Goal: Task Accomplishment & Management: Use online tool/utility

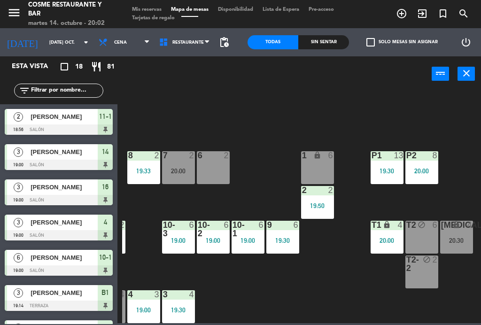
scroll to position [60, 239]
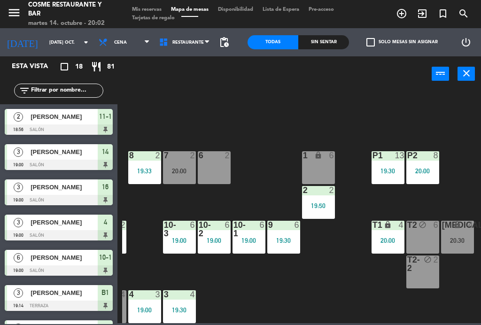
click at [458, 240] on div "20:30" at bounding box center [457, 240] width 33 height 7
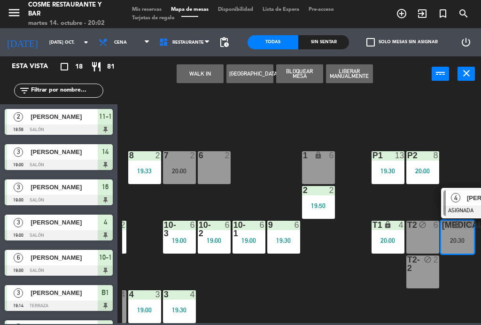
click at [312, 165] on div "1 lock 6" at bounding box center [318, 167] width 33 height 33
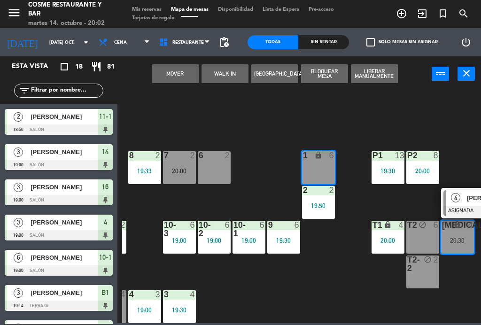
click at [163, 71] on button "Mover" at bounding box center [175, 73] width 47 height 19
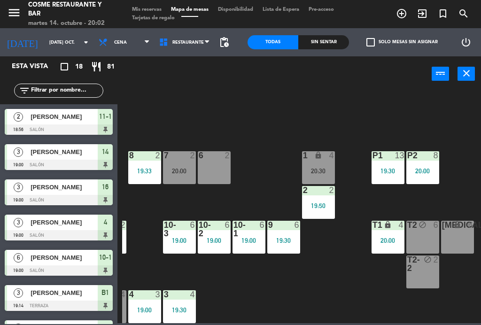
click at [453, 241] on div "[MEDICAL_DATA] lock 6" at bounding box center [457, 237] width 33 height 33
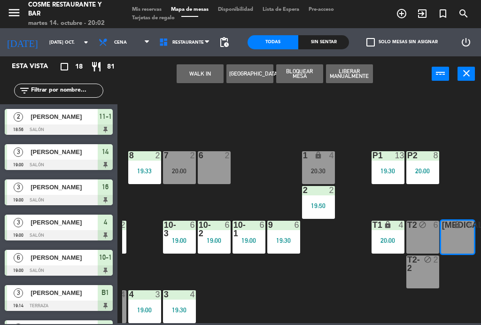
click at [199, 78] on button "WALK IN" at bounding box center [200, 73] width 47 height 19
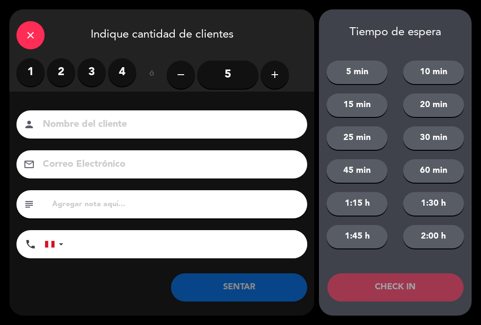
click at [130, 78] on label "4" at bounding box center [122, 72] width 28 height 28
click at [113, 131] on input at bounding box center [168, 125] width 253 height 16
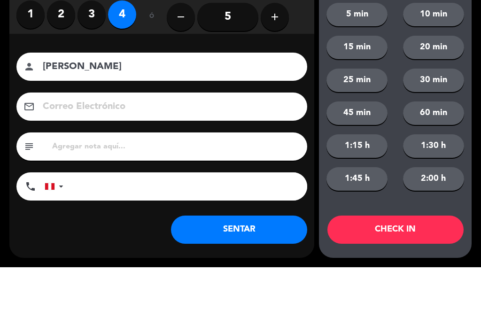
type input "[PERSON_NAME]"
click at [16, 150] on div "Correo Electrónico email" at bounding box center [161, 164] width 305 height 28
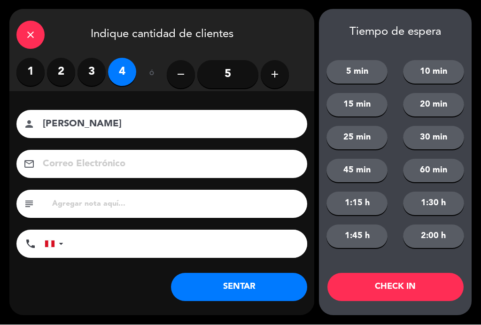
click at [252, 290] on button "SENTAR" at bounding box center [239, 288] width 136 height 28
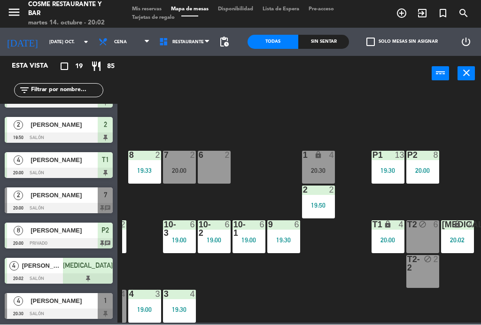
scroll to position [450, 0]
click at [109, 204] on div at bounding box center [59, 208] width 108 height 10
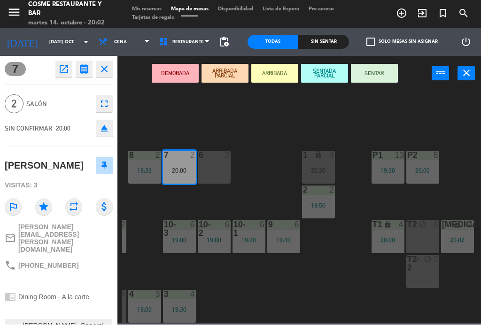
scroll to position [0, 0]
click at [109, 62] on button "close" at bounding box center [104, 69] width 17 height 17
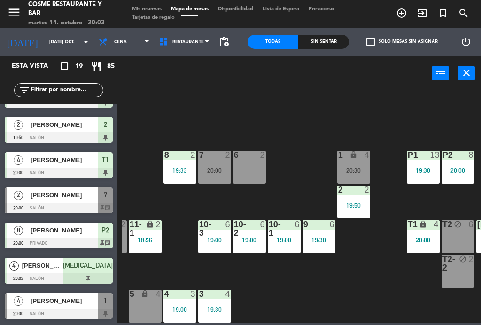
scroll to position [60, 204]
click at [246, 247] on div "10-2 6 19:00" at bounding box center [249, 237] width 33 height 33
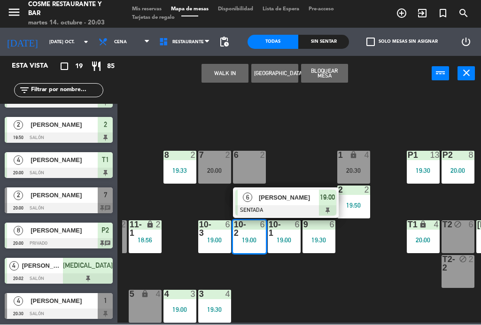
click at [298, 200] on span "[PERSON_NAME]" at bounding box center [289, 198] width 60 height 10
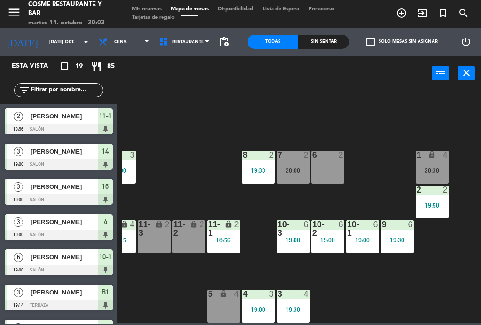
scroll to position [60, 126]
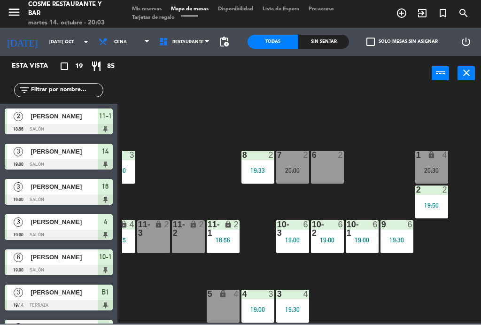
click at [343, 235] on div "6" at bounding box center [343, 229] width 16 height 17
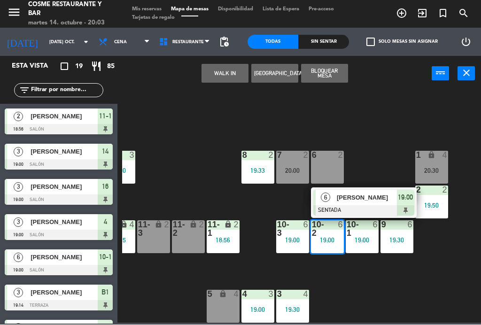
click at [380, 191] on div "[PERSON_NAME]" at bounding box center [366, 198] width 61 height 16
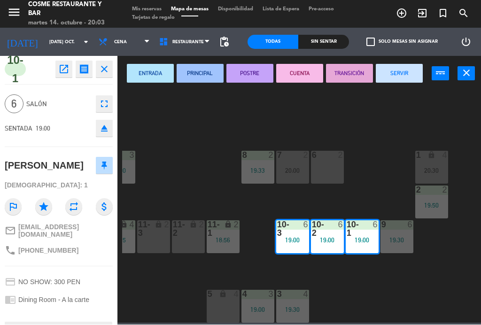
click at [111, 100] on button "fullscreen" at bounding box center [104, 104] width 17 height 17
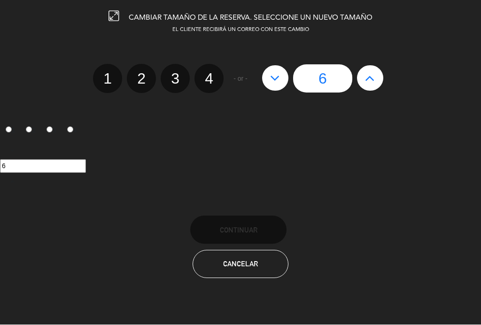
click at [215, 85] on label "4" at bounding box center [209, 78] width 29 height 29
click at [211, 74] on input "4" at bounding box center [208, 71] width 6 height 6
radio input "true"
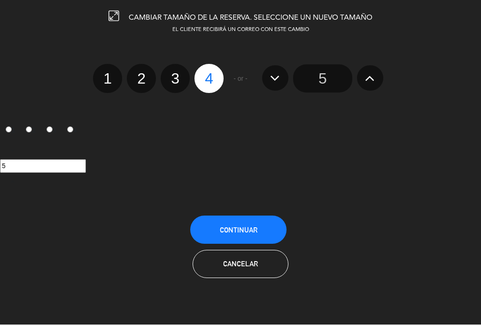
radio input "false"
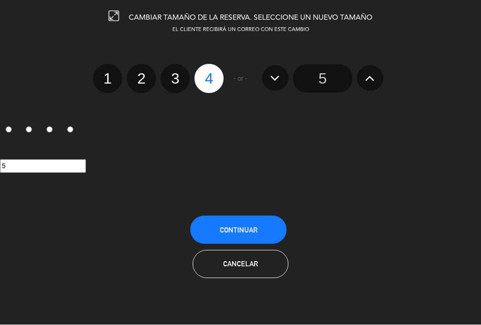
radio input "false"
radio input "true"
click at [266, 235] on button "Continuar" at bounding box center [238, 230] width 96 height 28
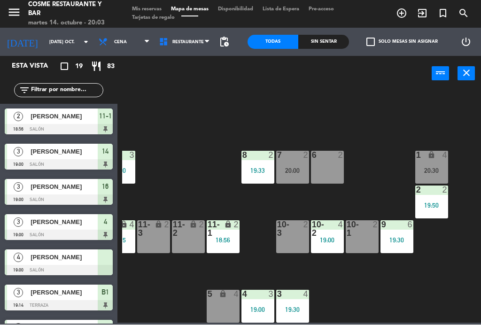
click at [331, 240] on div "19:00" at bounding box center [327, 240] width 33 height 7
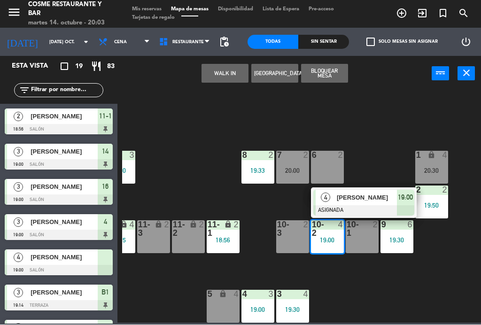
click at [297, 234] on div at bounding box center [293, 229] width 16 height 17
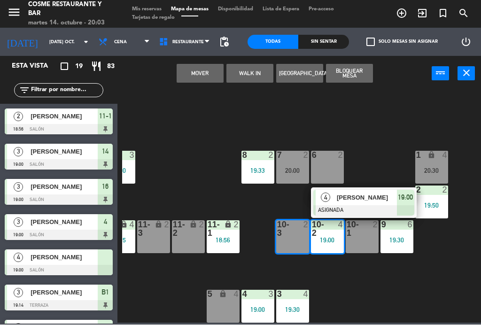
click at [355, 198] on span "[PERSON_NAME]" at bounding box center [367, 198] width 60 height 10
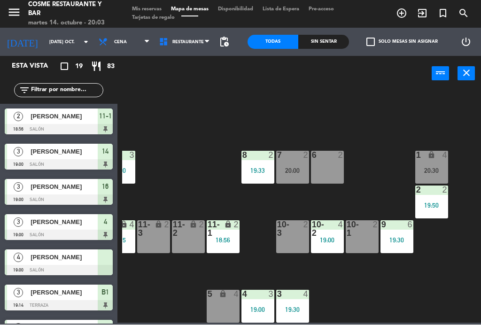
click at [333, 238] on div "19:00" at bounding box center [327, 240] width 33 height 7
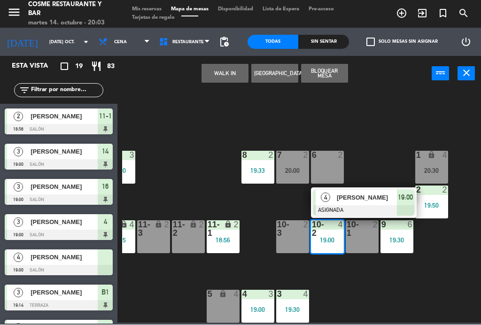
click at [372, 200] on span "[PERSON_NAME]" at bounding box center [367, 198] width 60 height 10
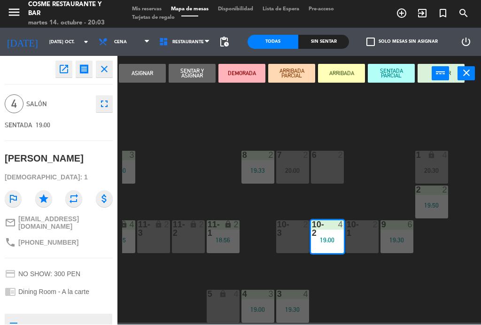
click at [298, 241] on div "10-3 2" at bounding box center [292, 237] width 33 height 33
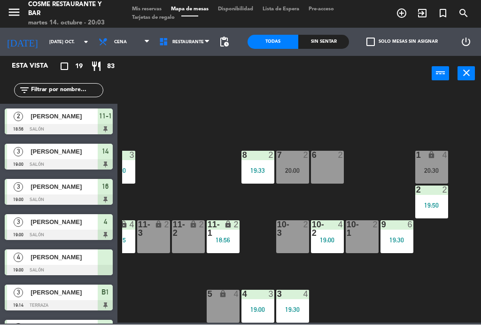
click at [328, 244] on div "19:00" at bounding box center [327, 240] width 33 height 7
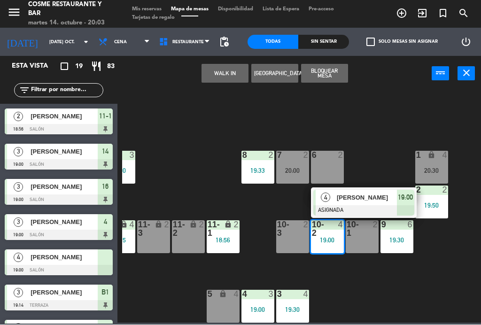
click at [222, 305] on div "5 lock 4" at bounding box center [223, 306] width 33 height 33
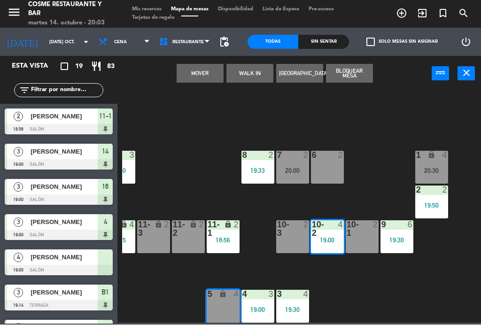
click at [206, 79] on button "Mover" at bounding box center [200, 73] width 47 height 19
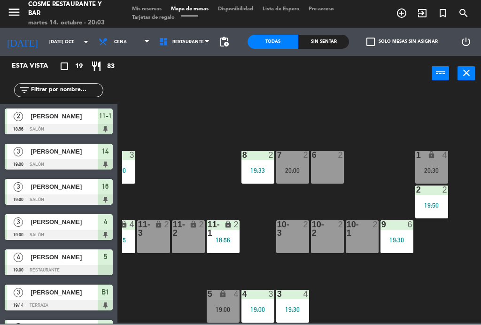
click at [231, 306] on div "19:00" at bounding box center [223, 309] width 33 height 7
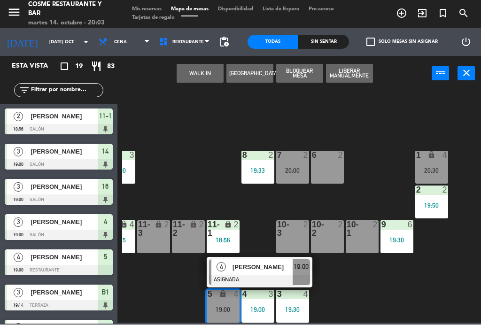
click at [300, 235] on div at bounding box center [293, 229] width 16 height 17
click at [334, 240] on div "10-2 2" at bounding box center [327, 237] width 33 height 33
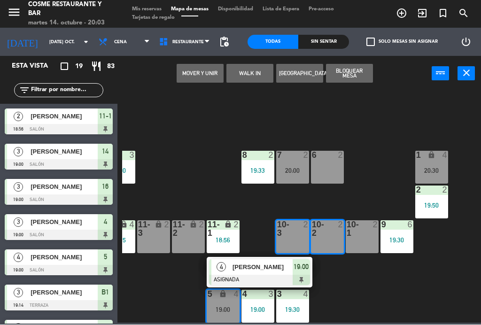
click at [206, 68] on button "Mover y Unir" at bounding box center [200, 73] width 47 height 19
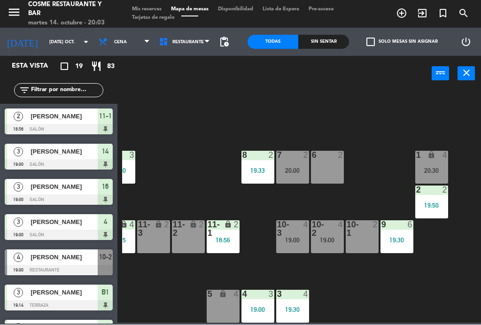
click at [337, 241] on div "19:00" at bounding box center [327, 240] width 33 height 7
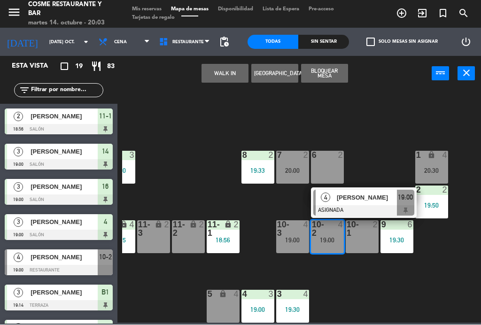
click at [369, 202] on span "[PERSON_NAME]" at bounding box center [367, 198] width 60 height 10
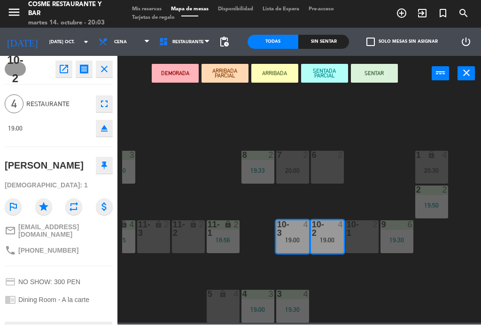
click at [378, 75] on button "SENTAR" at bounding box center [374, 73] width 47 height 19
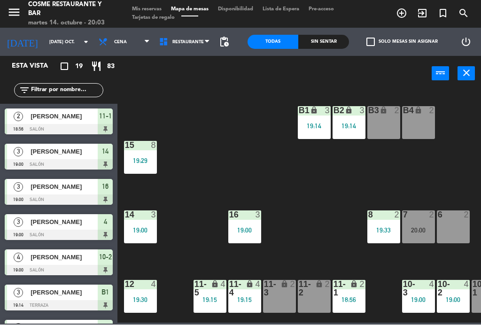
scroll to position [0, 0]
click at [133, 150] on div "15 8 19:29" at bounding box center [140, 157] width 33 height 33
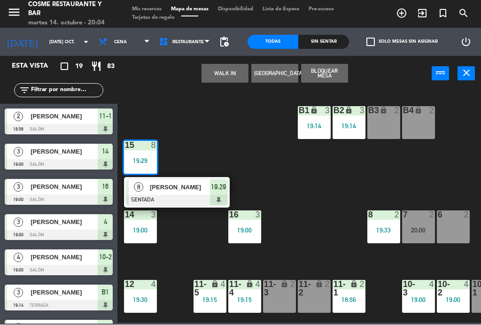
click at [192, 196] on div at bounding box center [176, 201] width 101 height 10
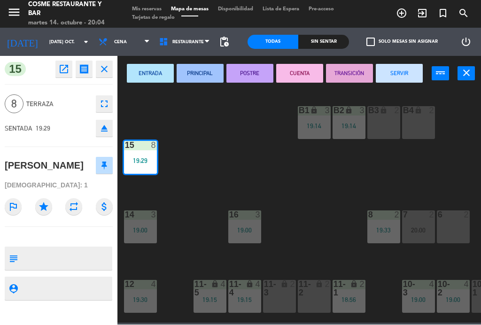
click at [107, 108] on icon "fullscreen" at bounding box center [104, 104] width 11 height 11
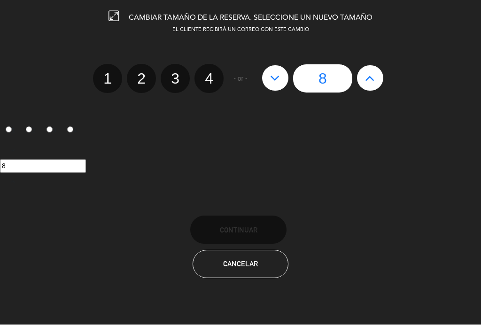
click at [378, 79] on button at bounding box center [370, 78] width 26 height 25
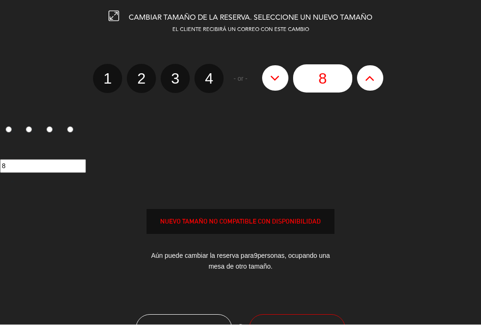
type input "9"
click at [374, 80] on icon at bounding box center [370, 78] width 10 height 15
type input "10"
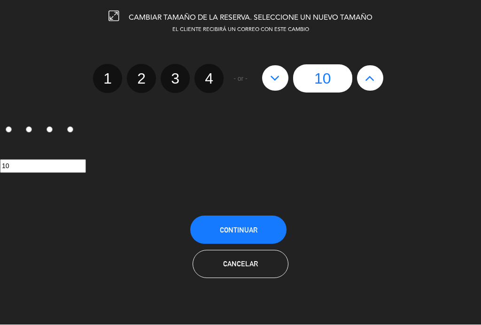
click at [266, 232] on button "Continuar" at bounding box center [238, 230] width 96 height 28
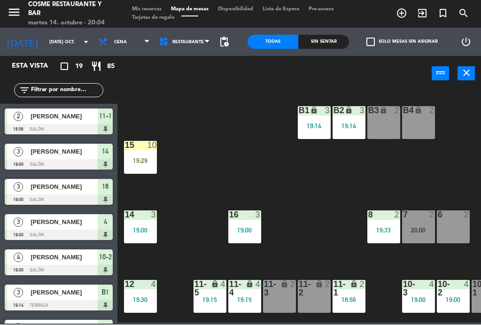
click at [149, 154] on div "15 10 19:29" at bounding box center [140, 157] width 33 height 33
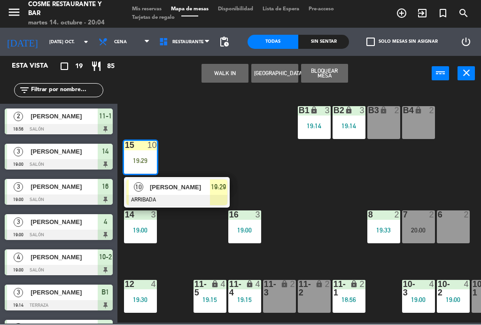
click at [198, 197] on div at bounding box center [176, 201] width 101 height 10
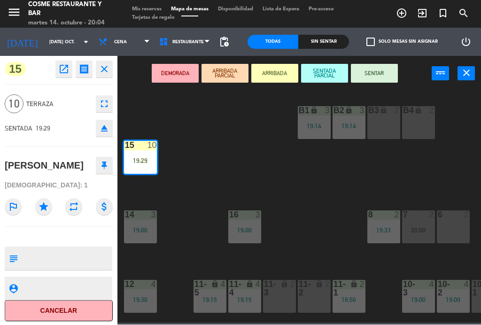
click at [383, 71] on button "SENTAR" at bounding box center [374, 73] width 47 height 19
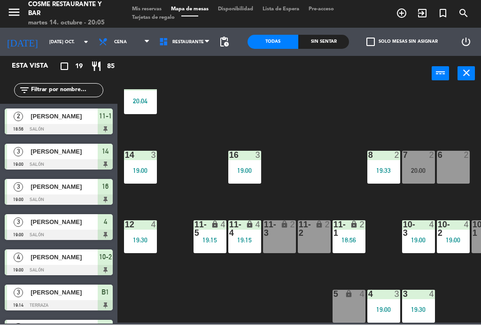
scroll to position [60, 0]
click at [142, 163] on div "14 3 19:00" at bounding box center [140, 167] width 33 height 33
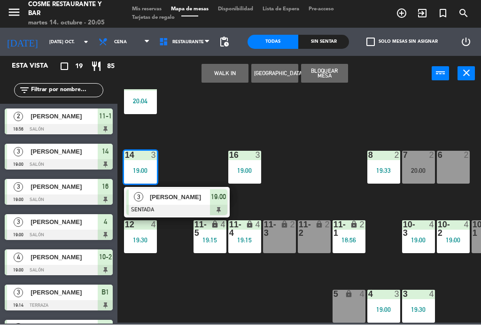
click at [188, 198] on span "[PERSON_NAME]" at bounding box center [180, 198] width 60 height 10
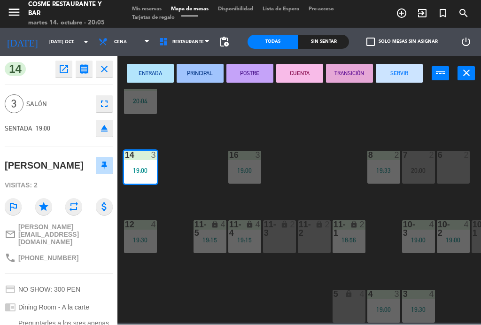
click at [409, 71] on button "SERVIR" at bounding box center [399, 73] width 47 height 19
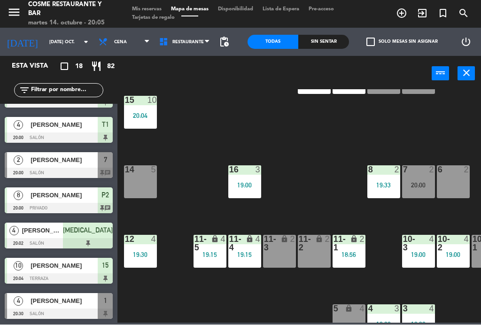
scroll to position [415, 0]
click at [63, 310] on div at bounding box center [59, 314] width 108 height 10
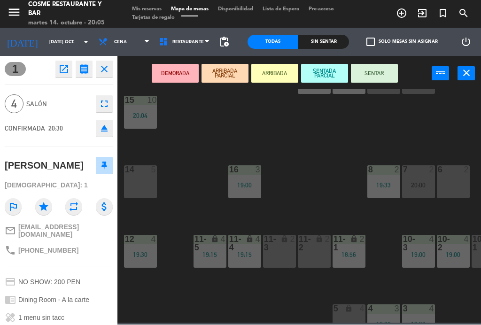
click at [142, 186] on div "14 5" at bounding box center [140, 182] width 33 height 33
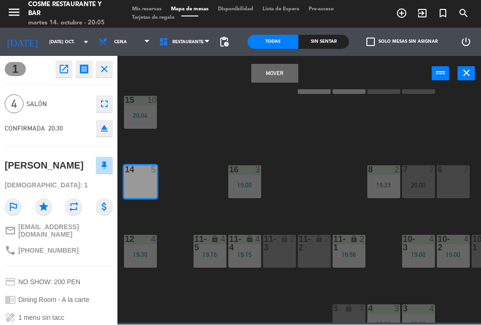
click at [278, 76] on button "Mover" at bounding box center [274, 73] width 47 height 19
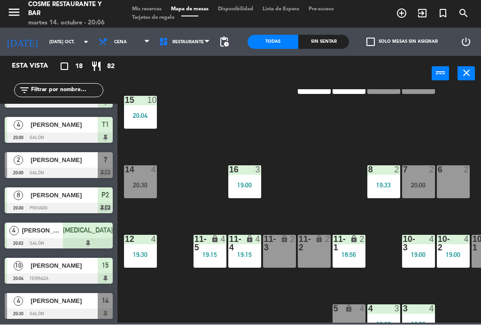
click at [68, 157] on span "[PERSON_NAME]" at bounding box center [64, 161] width 67 height 10
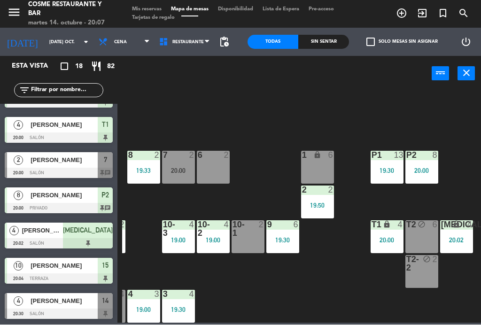
scroll to position [60, 239]
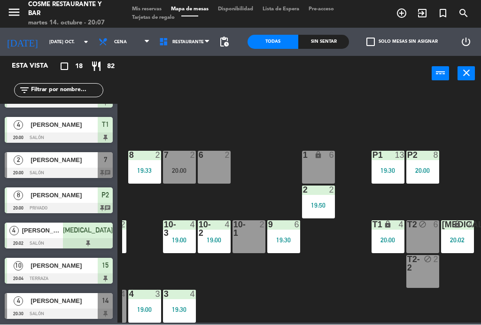
click at [217, 165] on div "6 2" at bounding box center [214, 167] width 33 height 33
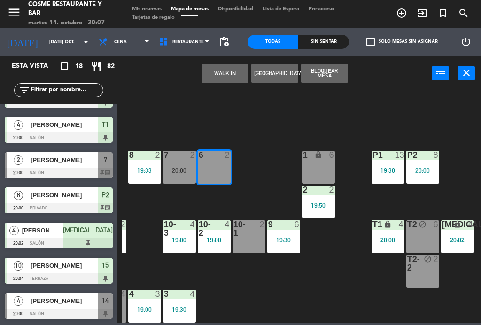
click at [224, 75] on button "WALK IN" at bounding box center [225, 73] width 47 height 19
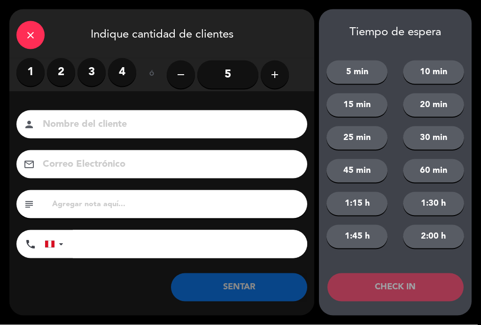
click at [65, 72] on label "2" at bounding box center [61, 72] width 28 height 28
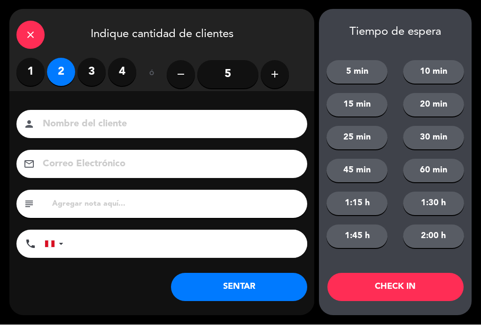
click at [108, 122] on input at bounding box center [168, 125] width 253 height 16
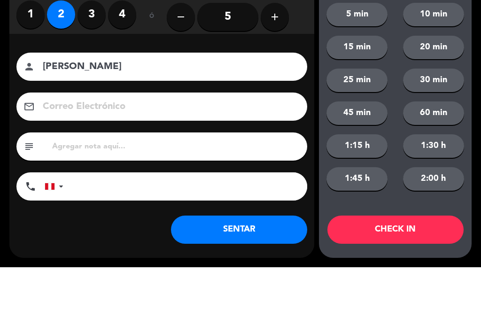
click at [55, 117] on input "[PERSON_NAME]" at bounding box center [168, 125] width 253 height 16
type input "[PERSON_NAME]"
click at [25, 110] on div "Nombre del cliente person [PERSON_NAME] Correo Electrónico email subject phone …" at bounding box center [161, 185] width 305 height 151
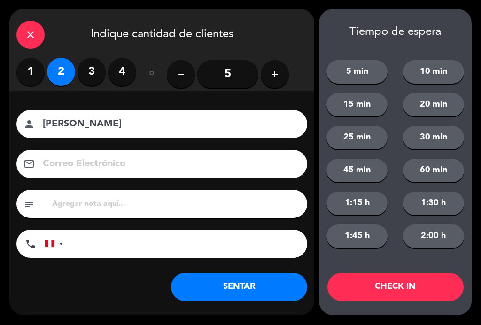
click at [278, 288] on button "SENTAR" at bounding box center [239, 288] width 136 height 28
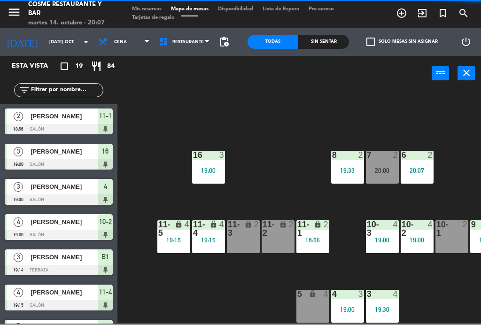
scroll to position [60, 31]
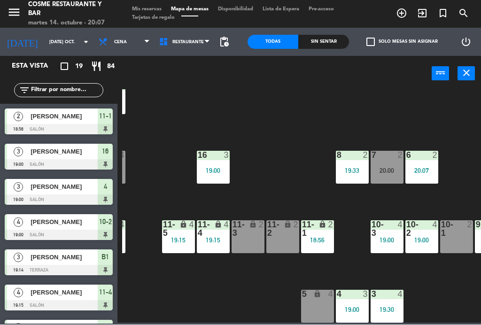
click at [316, 243] on div "18:56" at bounding box center [317, 240] width 33 height 7
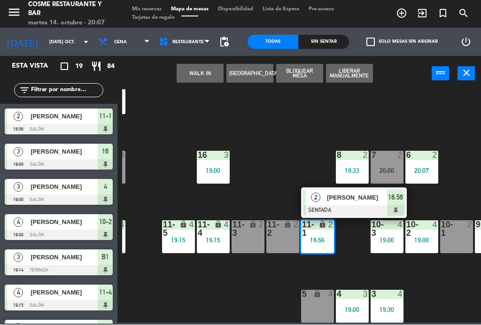
click at [356, 198] on span "[PERSON_NAME]" at bounding box center [357, 198] width 60 height 10
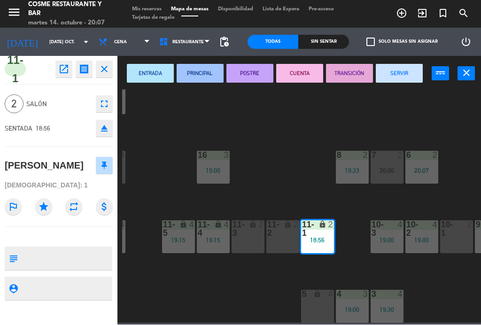
click at [408, 75] on button "SERVIR" at bounding box center [399, 73] width 47 height 19
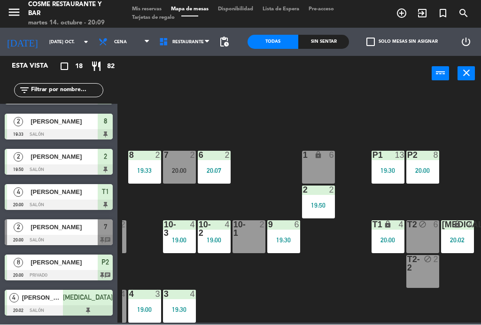
scroll to position [60, 239]
click at [378, 284] on div "B1 lock 3 19:14 B2 lock 3 19:14 B3 lock 2 B4 lock 2 15 10 20:04 14 4 20:30 8 2 …" at bounding box center [301, 207] width 359 height 234
click at [458, 238] on div "20:02" at bounding box center [457, 240] width 33 height 7
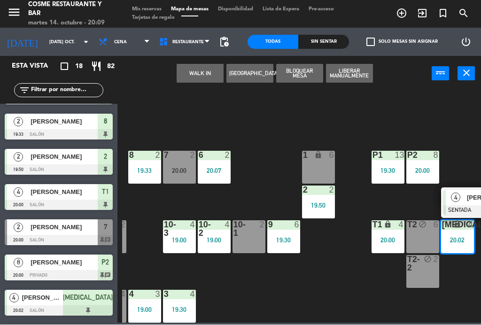
click at [383, 238] on div "20:00" at bounding box center [388, 240] width 33 height 7
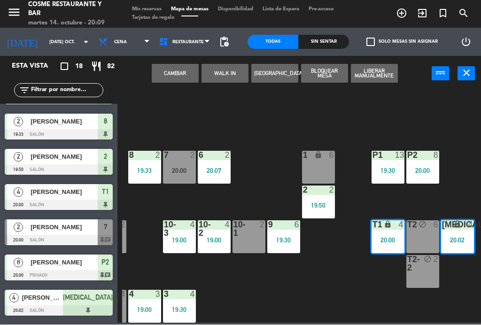
click at [172, 80] on button "Cambiar" at bounding box center [175, 73] width 47 height 19
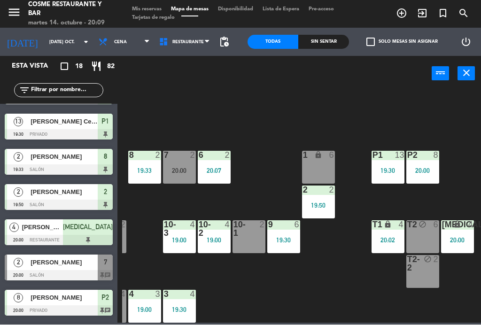
click at [470, 237] on div "20:00" at bounding box center [457, 240] width 33 height 7
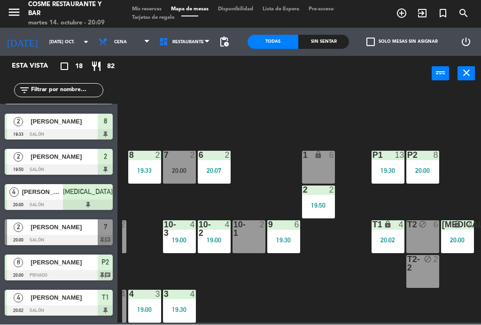
click at [390, 295] on div "B1 lock 3 19:14 B2 lock 3 19:14 B3 lock 2 B4 lock 2 15 10 20:04 14 4 20:30 8 2 …" at bounding box center [301, 207] width 359 height 234
click at [174, 168] on div "20:00" at bounding box center [179, 171] width 33 height 7
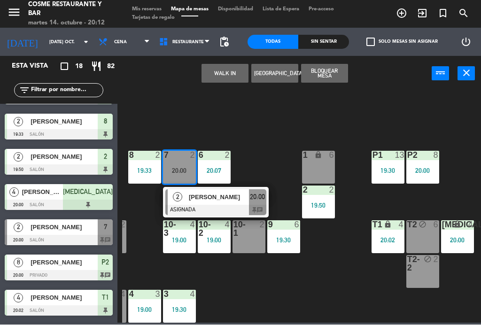
click at [203, 203] on div "[PERSON_NAME]" at bounding box center [218, 198] width 61 height 16
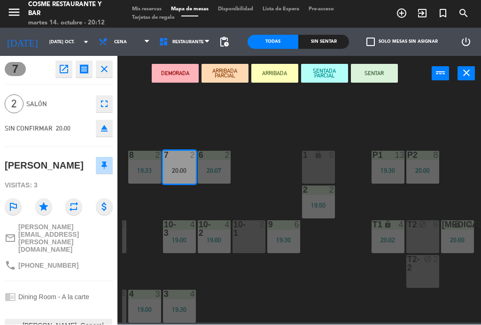
scroll to position [0, 0]
click at [380, 76] on button "SENTAR" at bounding box center [374, 73] width 47 height 19
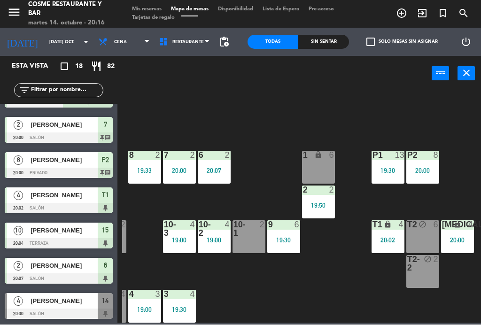
scroll to position [415, 0]
click at [63, 307] on div "[PERSON_NAME]" at bounding box center [64, 302] width 68 height 16
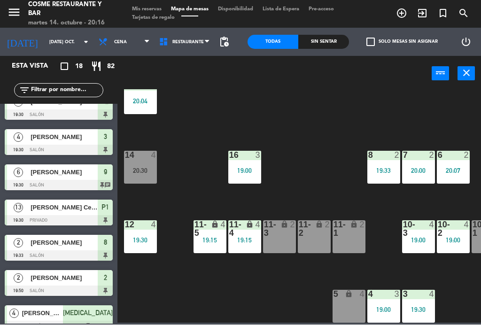
scroll to position [60, 0]
click at [348, 231] on div "lock" at bounding box center [349, 229] width 16 height 17
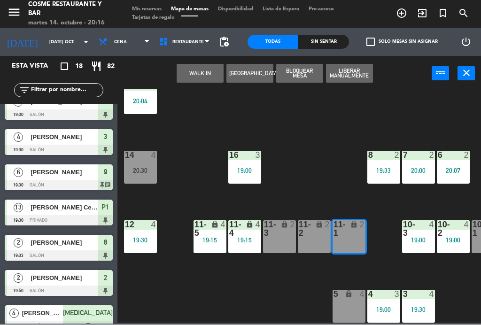
click at [196, 71] on button "WALK IN" at bounding box center [200, 73] width 47 height 19
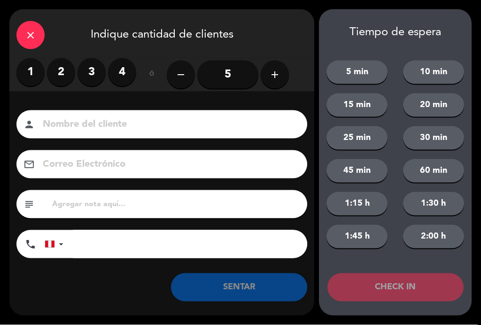
click at [61, 73] on label "2" at bounding box center [61, 72] width 28 height 28
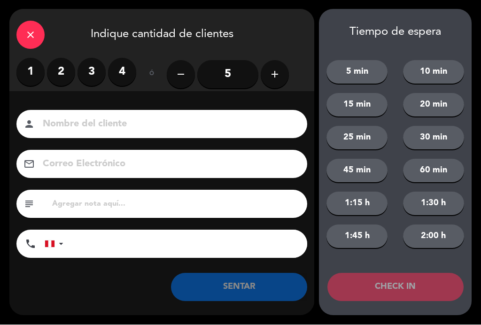
click at [117, 130] on input at bounding box center [168, 125] width 253 height 16
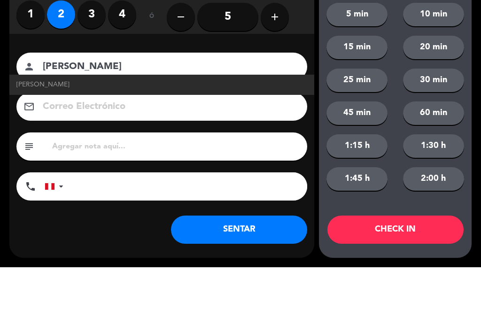
type input "[PERSON_NAME]"
click at [33, 137] on span "[PERSON_NAME]" at bounding box center [42, 142] width 53 height 11
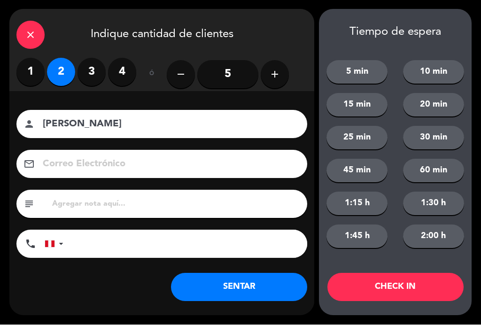
click at [242, 288] on button "SENTAR" at bounding box center [239, 288] width 136 height 28
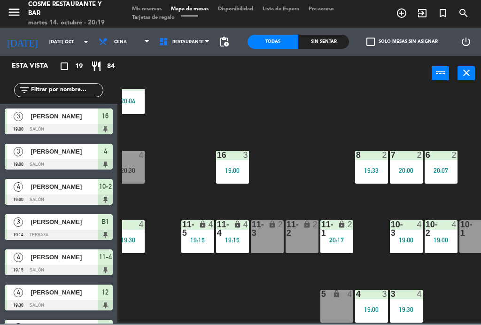
scroll to position [60, 12]
click at [302, 228] on div "lock" at bounding box center [302, 229] width 16 height 17
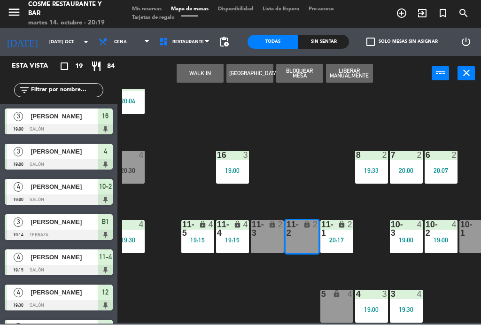
click at [195, 74] on button "WALK IN" at bounding box center [200, 73] width 47 height 19
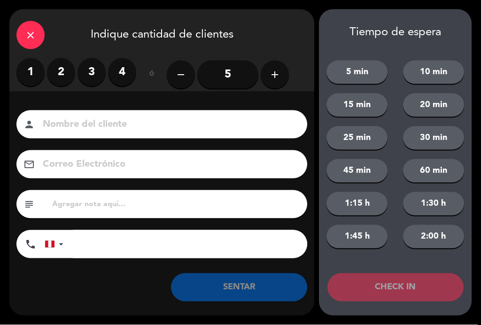
click at [64, 75] on label "2" at bounding box center [61, 72] width 28 height 28
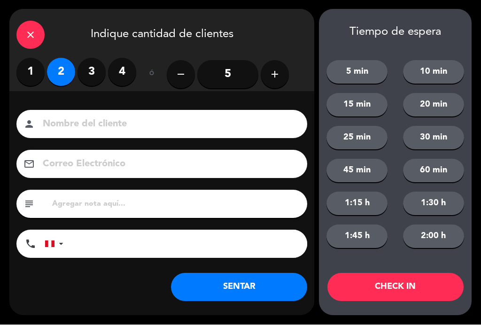
click at [111, 132] on input at bounding box center [168, 125] width 253 height 16
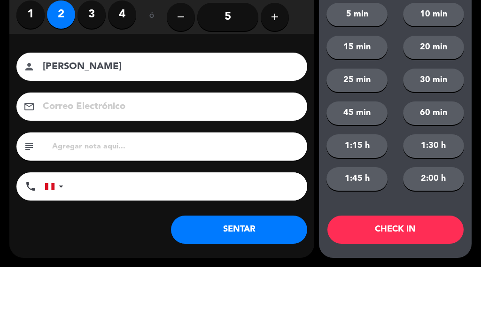
click at [74, 117] on input "[PERSON_NAME]" at bounding box center [168, 125] width 253 height 16
type input "[PERSON_NAME]"
click at [7, 105] on div "close Indique cantidad de clientes 1 2 3 4 ó remove 5 add Nombre del cliente pe…" at bounding box center [240, 162] width 481 height 325
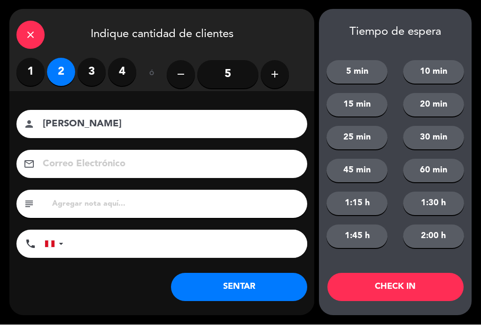
click at [266, 292] on button "SENTAR" at bounding box center [239, 288] width 136 height 28
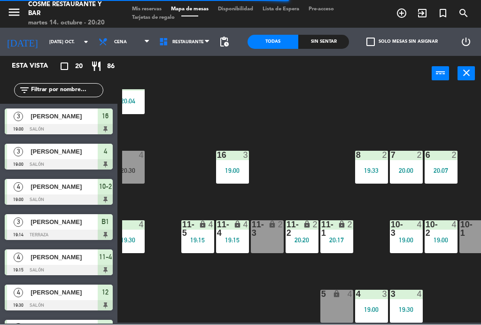
click at [237, 290] on div "B1 lock 3 19:14 B2 lock 3 19:14 B3 lock 2 B4 lock 2 15 10 20:04 14 4 20:30 8 2 …" at bounding box center [301, 207] width 359 height 234
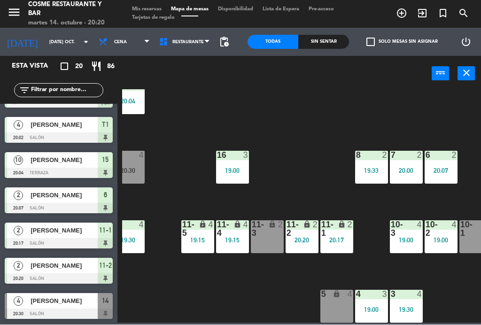
scroll to position [485, 0]
click at [55, 305] on span "[PERSON_NAME]" at bounding box center [64, 302] width 67 height 10
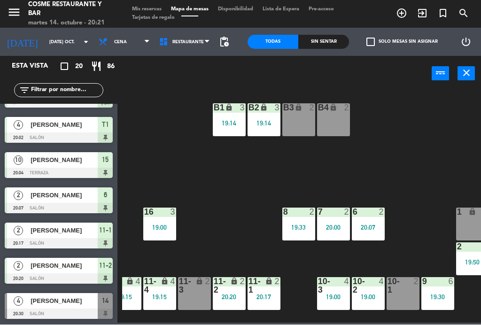
scroll to position [3, 85]
click at [329, 178] on div "B1 lock 3 19:14 B2 lock 3 19:14 B3 lock 2 B4 lock 2 15 10 20:04 14 4 20:30 8 2 …" at bounding box center [301, 207] width 359 height 234
click at [334, 110] on icon "lock" at bounding box center [333, 108] width 8 height 8
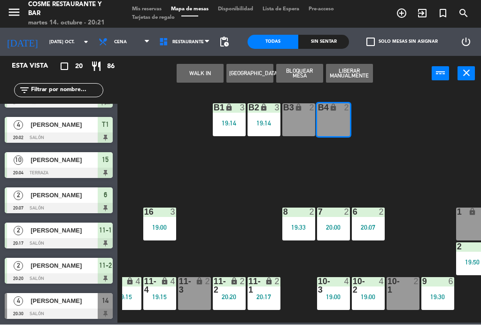
click at [201, 64] on button "WALK IN" at bounding box center [200, 73] width 47 height 19
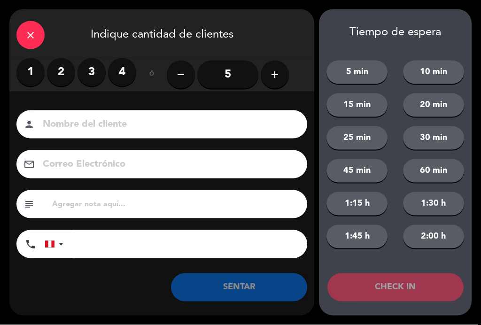
click at [66, 76] on label "2" at bounding box center [61, 72] width 28 height 28
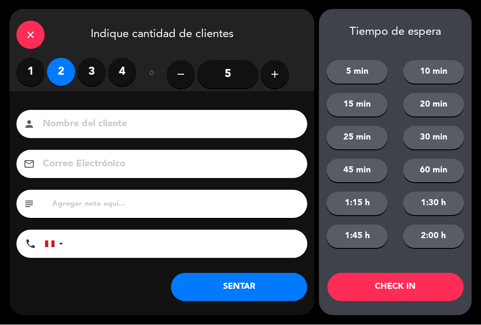
click at [96, 125] on input at bounding box center [168, 125] width 253 height 16
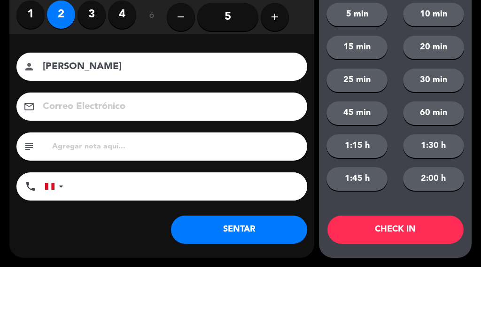
type input "[PERSON_NAME]"
click at [38, 110] on div "Nombre del cliente person [PERSON_NAME] Correo Electrónico email subject phone …" at bounding box center [161, 185] width 305 height 151
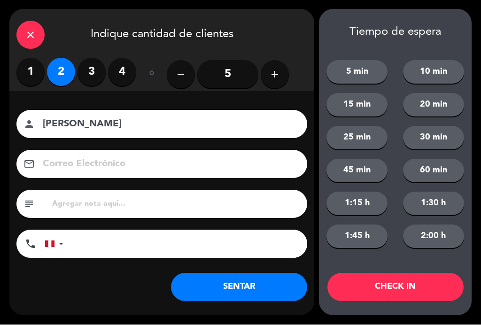
click at [247, 295] on button "SENTAR" at bounding box center [239, 288] width 136 height 28
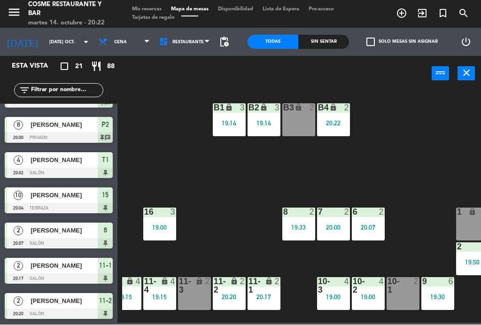
scroll to position [0, 0]
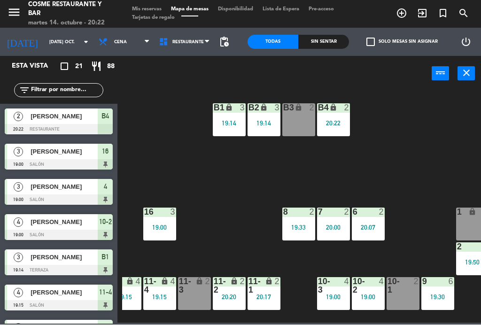
click at [238, 224] on div "B1 lock 3 19:14 B2 lock 3 19:14 B3 lock 2 B4 lock 2 20:22 15 10 20:04 14 4 20:3…" at bounding box center [301, 207] width 359 height 234
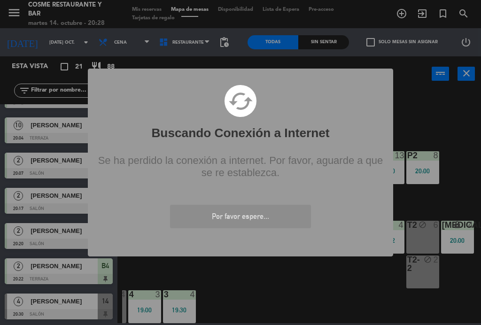
scroll to position [520, 0]
